Goal: Navigation & Orientation: Find specific page/section

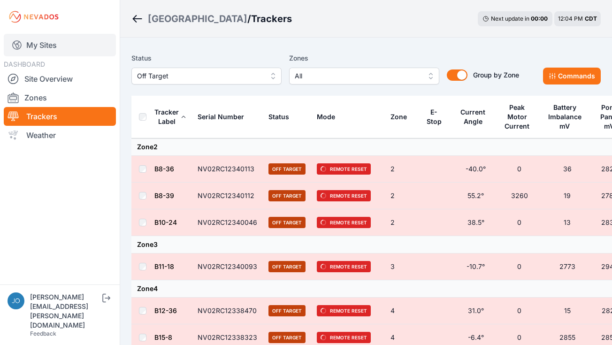
click at [33, 41] on link "My Sites" at bounding box center [60, 45] width 112 height 23
click at [51, 40] on link "My Sites" at bounding box center [60, 45] width 112 height 23
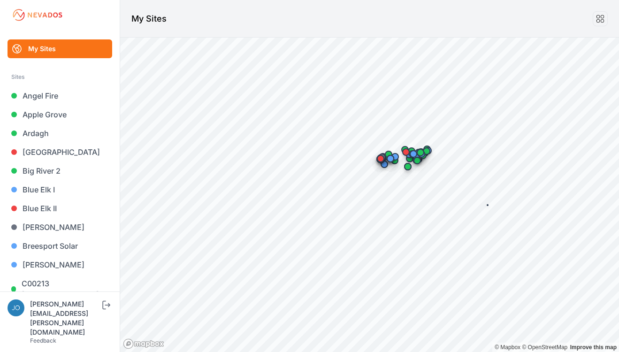
click at [612, 270] on html "My Sites Sites Angel Fire Apple Grove Ardagh Bartonsville Big River 2 Blue Elk …" at bounding box center [309, 176] width 619 height 352
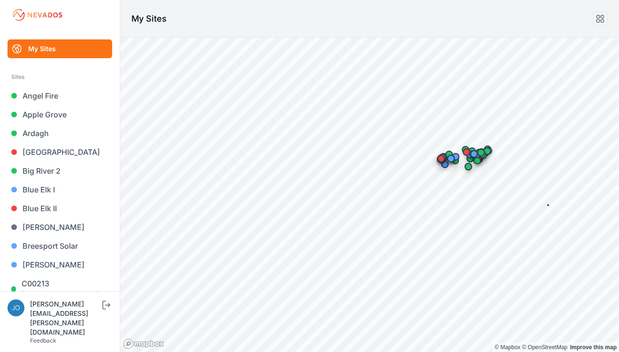
click at [612, 230] on html "My Sites Sites Angel Fire Apple Grove Ardagh Bartonsville Big River 2 Blue Elk …" at bounding box center [309, 176] width 619 height 352
click at [612, 220] on html "My Sites Sites Angel Fire Apple Grove Ardagh Bartonsville Big River 2 Blue Elk …" at bounding box center [309, 176] width 619 height 352
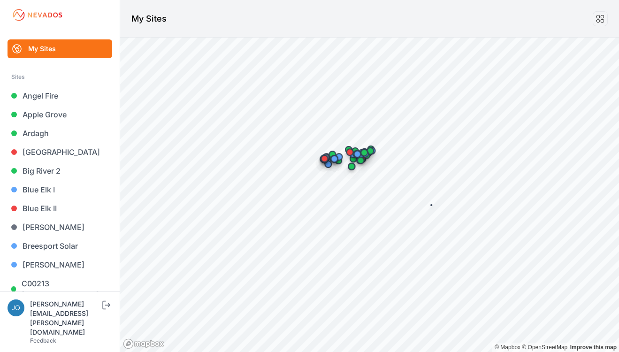
click at [612, 182] on html "My Sites Sites Angel Fire Apple Grove Ardagh Bartonsville Big River 2 Blue Elk …" at bounding box center [309, 176] width 619 height 352
click at [40, 168] on link "Big River 2" at bounding box center [60, 170] width 105 height 19
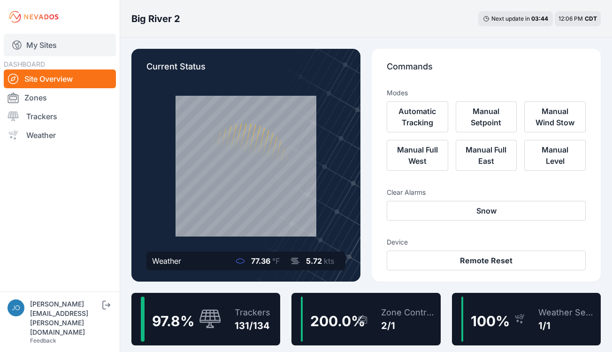
click at [46, 47] on link "My Sites" at bounding box center [60, 45] width 112 height 23
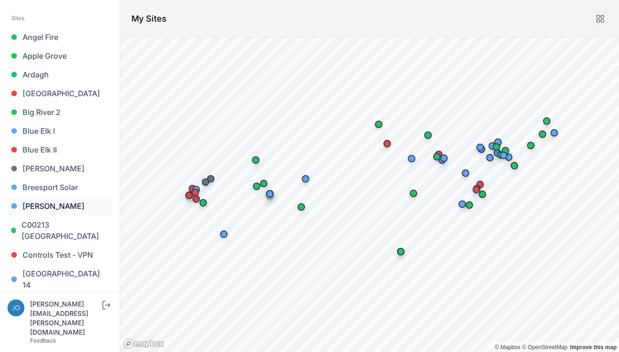
scroll to position [60, 0]
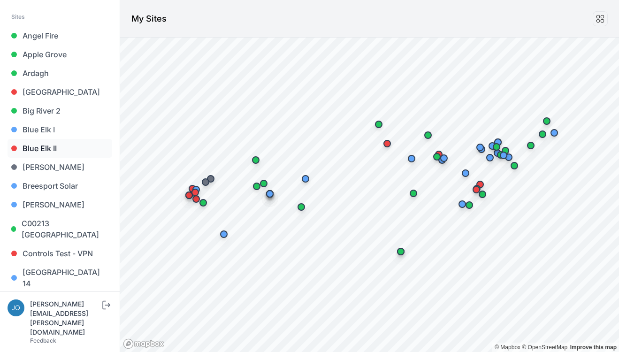
click at [46, 153] on link "Blue Elk II" at bounding box center [60, 148] width 105 height 19
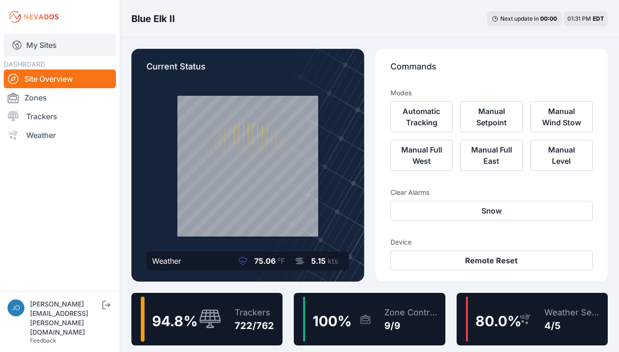
click at [43, 48] on link "My Sites" at bounding box center [60, 45] width 112 height 23
click at [43, 44] on link "My Sites" at bounding box center [60, 45] width 112 height 23
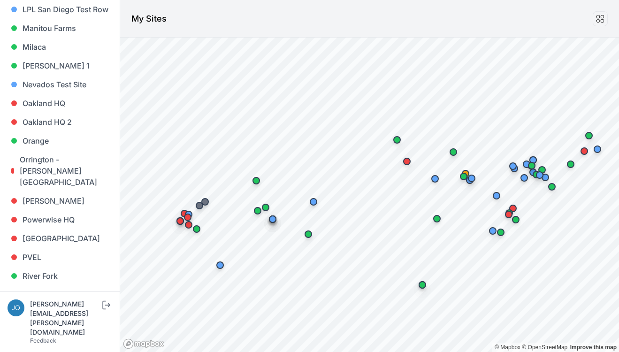
scroll to position [688, 0]
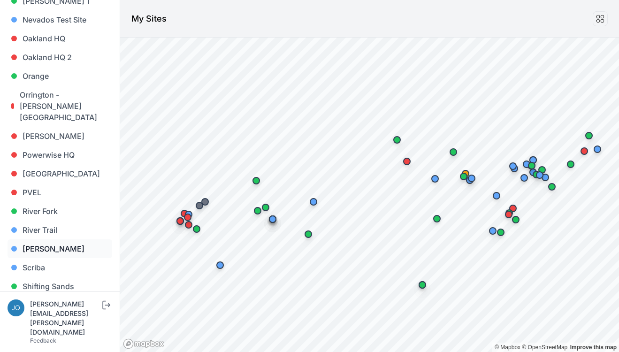
click at [31, 239] on link "[PERSON_NAME]" at bounding box center [60, 248] width 105 height 19
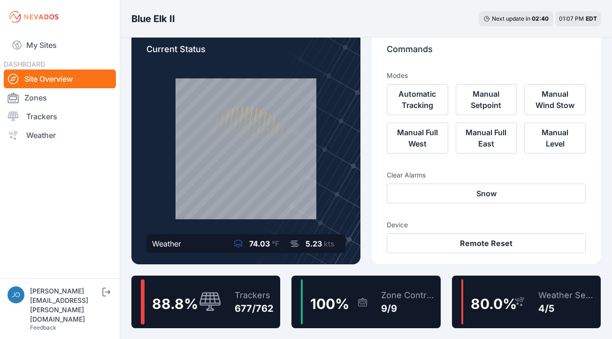
scroll to position [21, 0]
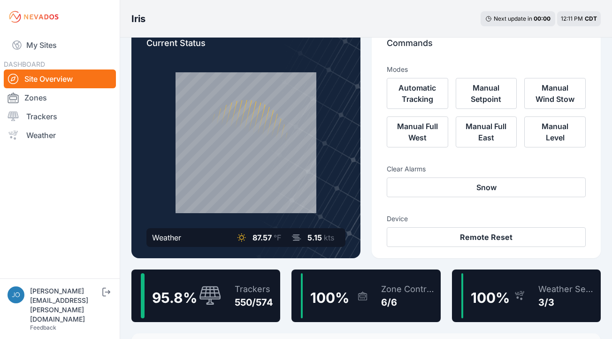
scroll to position [22, 0]
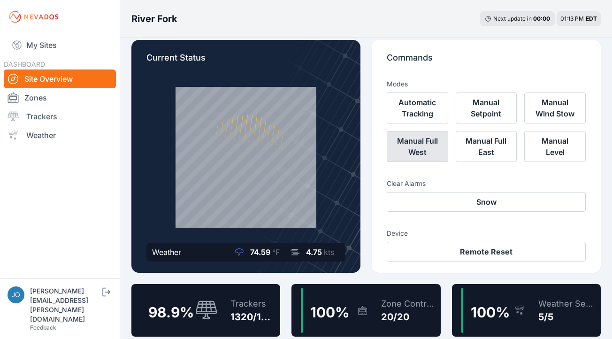
scroll to position [11, 0]
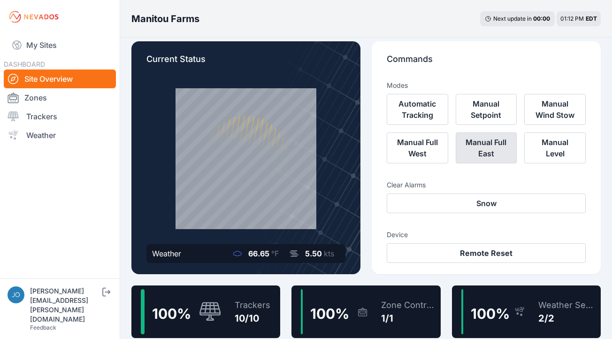
scroll to position [9, 0]
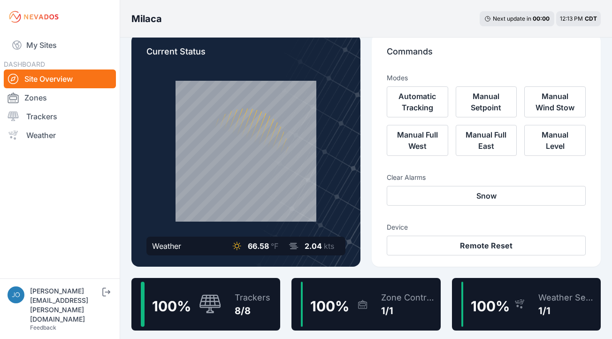
scroll to position [17, 0]
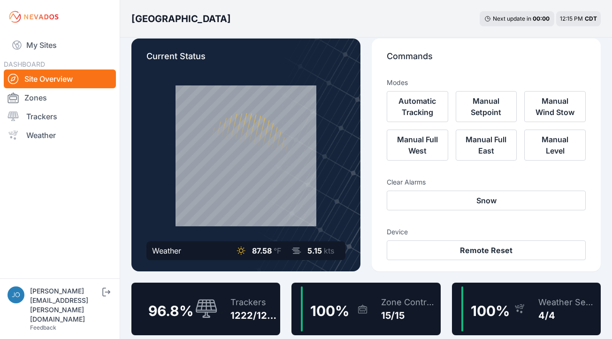
scroll to position [12, 0]
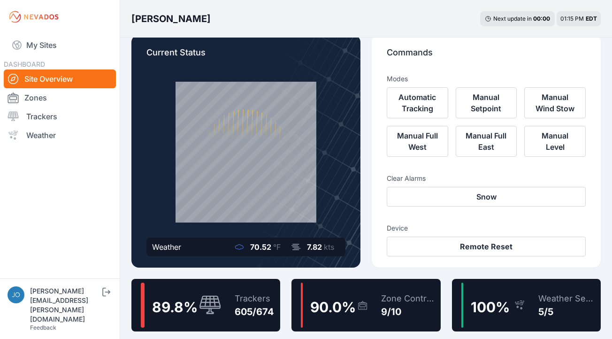
scroll to position [16, 0]
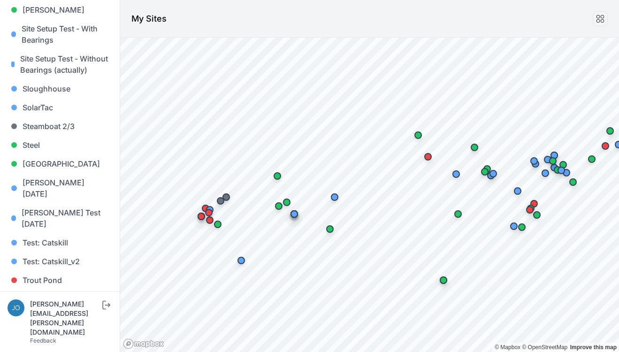
scroll to position [972, 0]
